Goal: Transaction & Acquisition: Download file/media

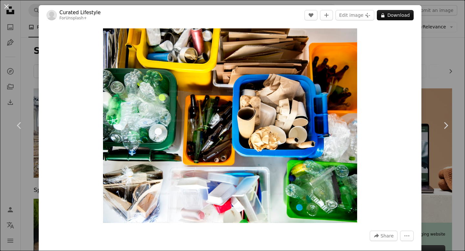
scroll to position [1977, 0]
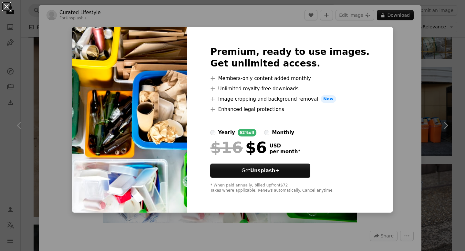
click at [6, 7] on button "An X shape" at bounding box center [7, 7] width 8 height 8
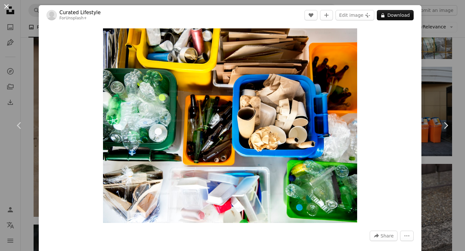
click at [7, 7] on button "An X shape" at bounding box center [7, 7] width 8 height 8
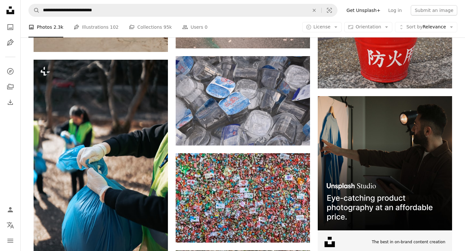
scroll to position [2143, 0]
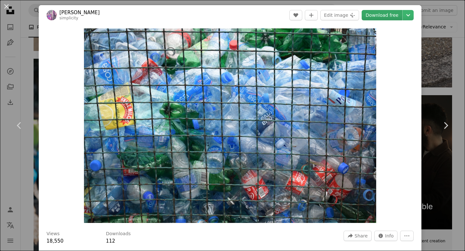
click at [387, 16] on link "Download free" at bounding box center [382, 15] width 41 height 10
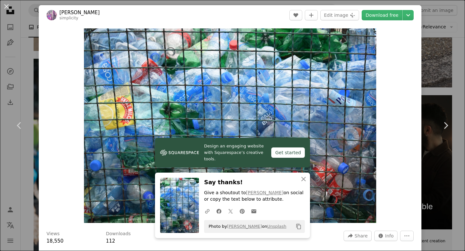
click at [396, 119] on div "Zoom in" at bounding box center [230, 125] width 383 height 201
click at [297, 228] on icon "Copy content" at bounding box center [299, 227] width 6 height 6
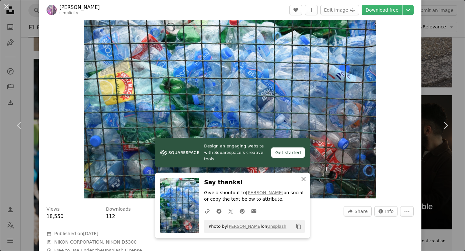
scroll to position [28, 0]
